Goal: Find specific page/section: Find specific page/section

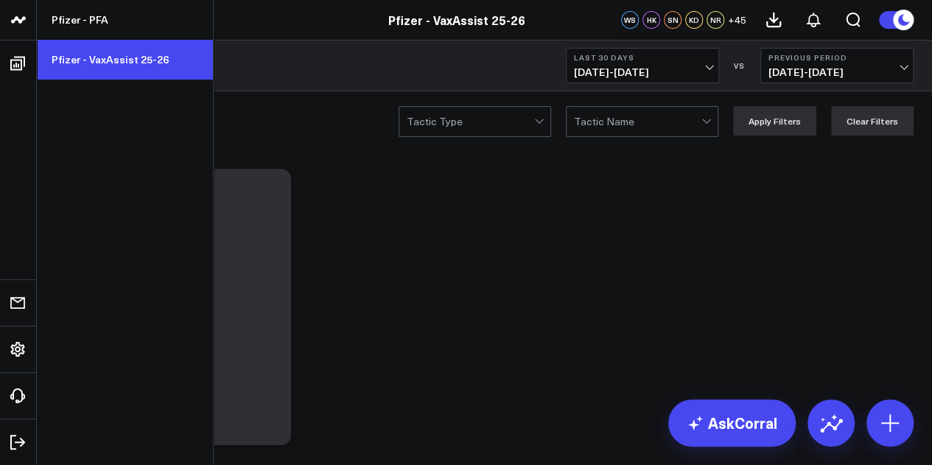
click at [131, 63] on link "Pfizer - VaxAssist 25-26" at bounding box center [125, 60] width 176 height 40
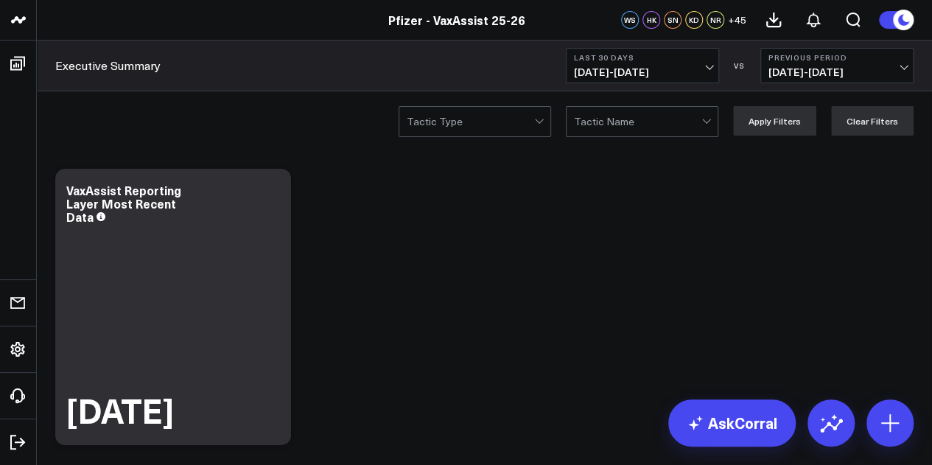
click at [648, 55] on b "Last 30 Days" at bounding box center [642, 57] width 137 height 9
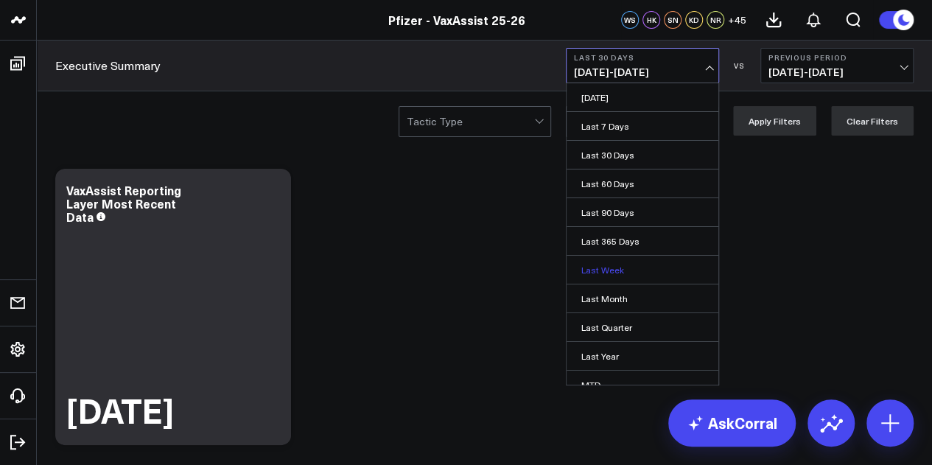
scroll to position [96, 0]
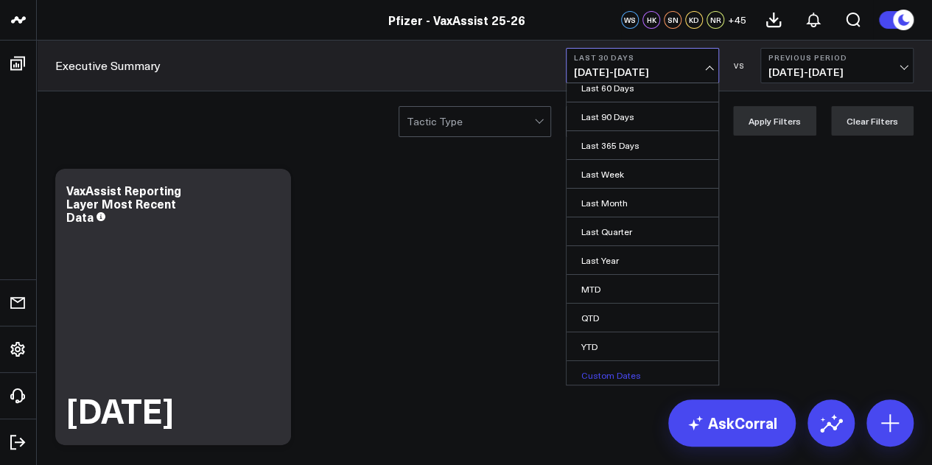
click at [620, 368] on link "Custom Dates" at bounding box center [643, 375] width 152 height 28
select select "8"
select select "2025"
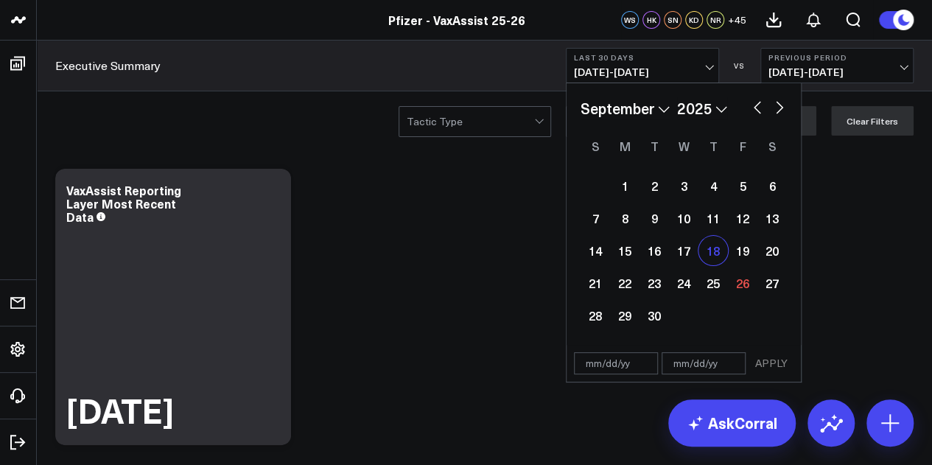
click at [709, 256] on div "18" at bounding box center [712, 250] width 29 height 29
type input "[DATE]"
select select "8"
select select "2025"
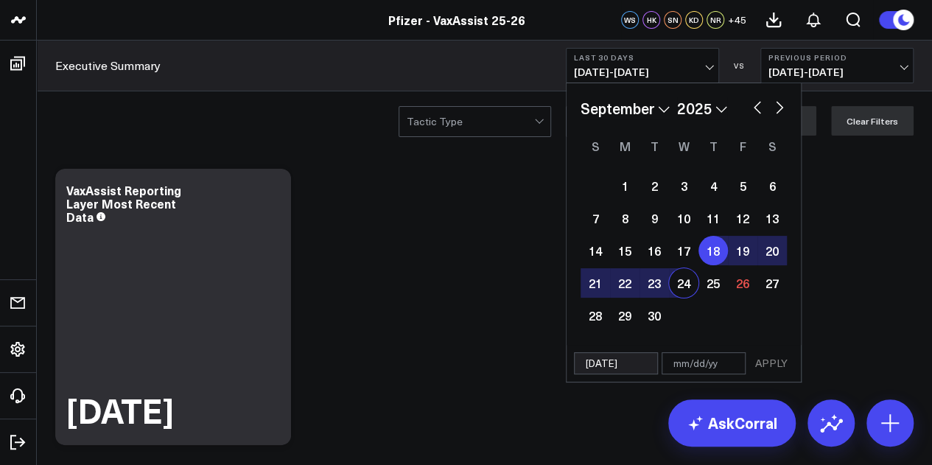
click at [681, 285] on div "24" at bounding box center [683, 282] width 29 height 29
type input "[DATE]"
select select "8"
select select "2025"
click at [785, 364] on button "APPLY" at bounding box center [771, 363] width 44 height 22
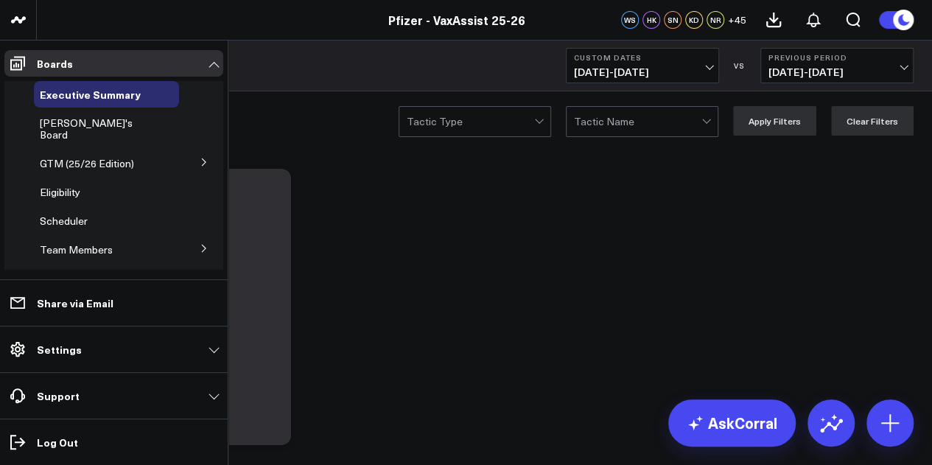
click at [202, 158] on icon at bounding box center [204, 161] width 4 height 7
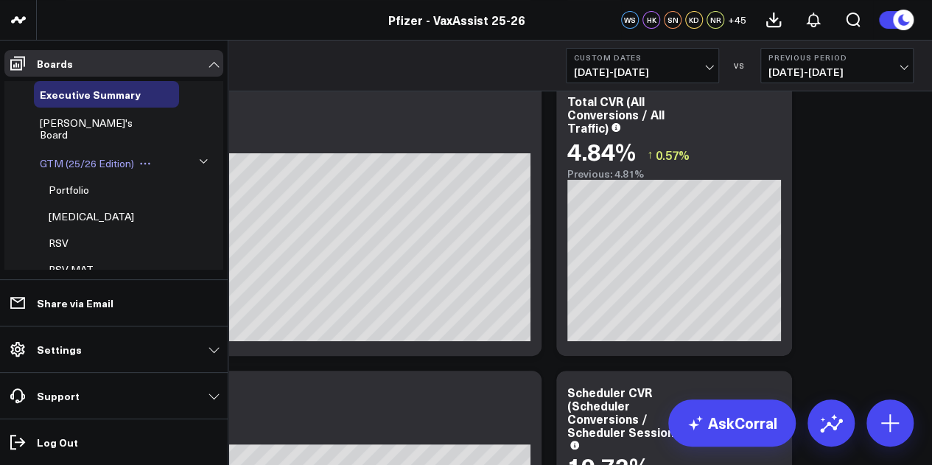
click at [96, 156] on span "GTM (25/26 Edition)" at bounding box center [87, 163] width 94 height 14
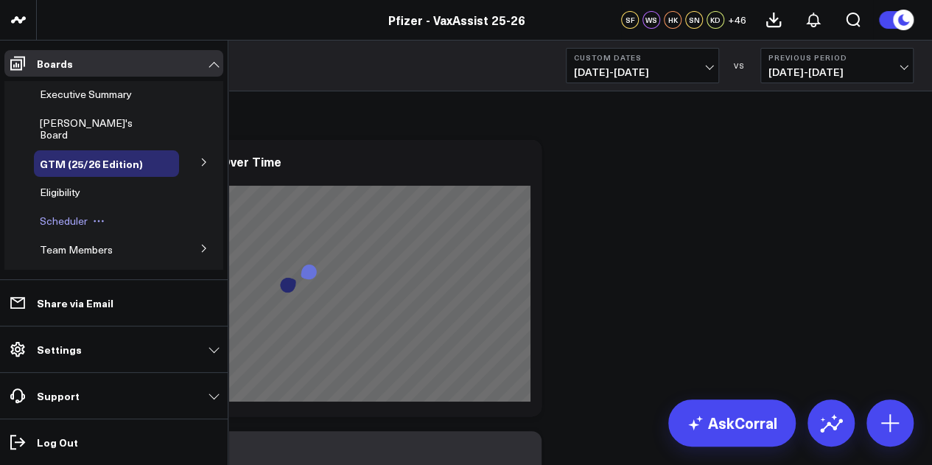
click at [66, 214] on span "Scheduler" at bounding box center [64, 221] width 48 height 14
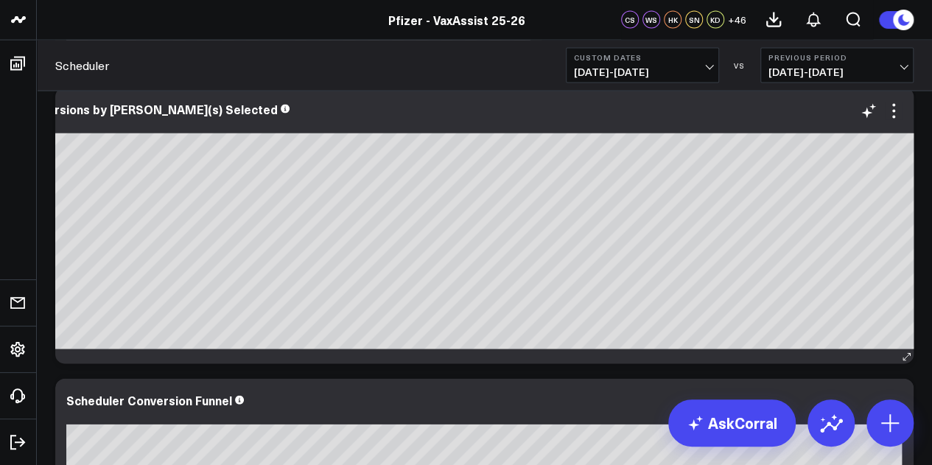
scroll to position [0, 63]
